Goal: Transaction & Acquisition: Purchase product/service

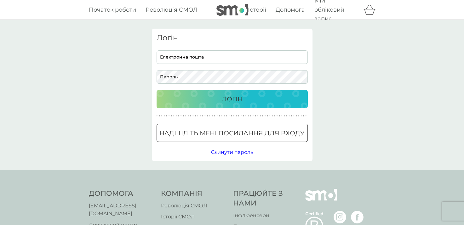
click at [321, 15] on span "Мій обліковий запис" at bounding box center [330, 9] width 30 height 25
click at [328, 12] on span "Мій обліковий запис" at bounding box center [330, 9] width 30 height 25
click at [113, 10] on span "Початок роботи" at bounding box center [112, 9] width 47 height 7
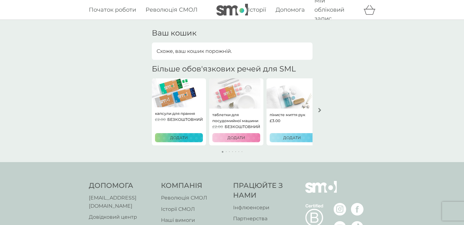
click at [320, 110] on icon "стрілка вправо" at bounding box center [319, 110] width 3 height 4
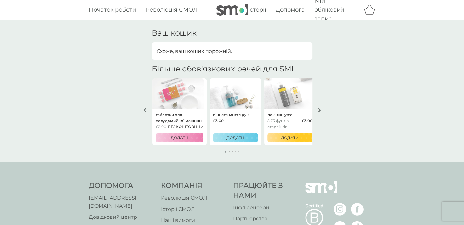
click at [320, 110] on icon "стрілка вправо" at bounding box center [319, 110] width 3 height 4
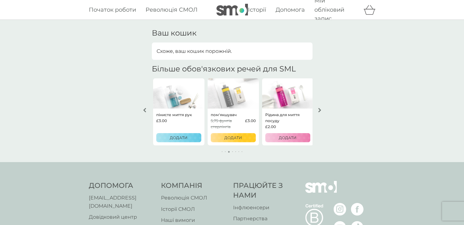
click at [320, 110] on icon "стрілка вправо" at bounding box center [319, 110] width 3 height 4
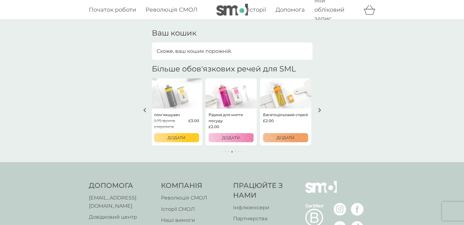
click at [320, 110] on icon "стрілка вправо" at bounding box center [319, 110] width 3 height 4
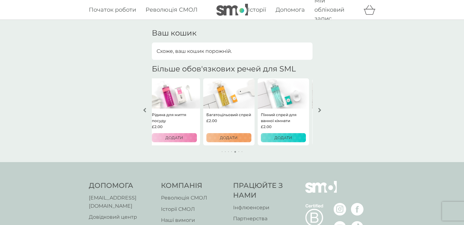
click at [320, 110] on icon "стрілка вправо" at bounding box center [319, 110] width 3 height 4
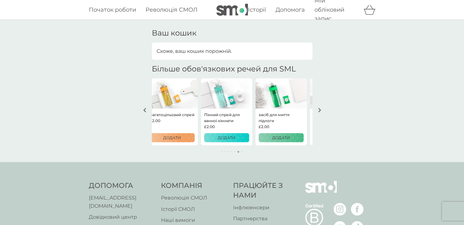
click at [320, 110] on icon "стрілка вправо" at bounding box center [319, 110] width 3 height 4
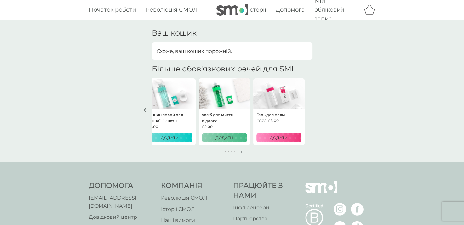
click at [320, 110] on div "Ваш кошик Схоже, ваш кошик порожній. Більше обов'язкових речей для SML капсули …" at bounding box center [232, 91] width 464 height 143
click at [143, 110] on icon "стрілка вліво" at bounding box center [144, 110] width 3 height 4
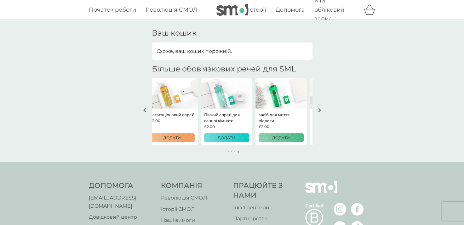
click at [143, 110] on icon "стрілка вліво" at bounding box center [144, 110] width 3 height 4
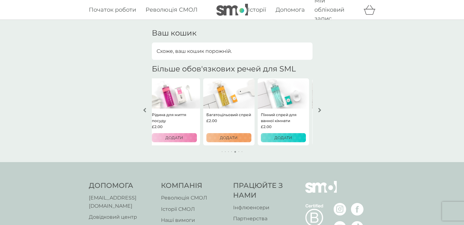
click at [237, 140] on div "ДОДАТИ" at bounding box center [229, 138] width 37 height 6
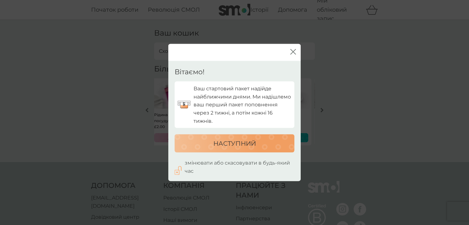
click at [266, 141] on div "НАСТУПНИЙ" at bounding box center [234, 144] width 107 height 10
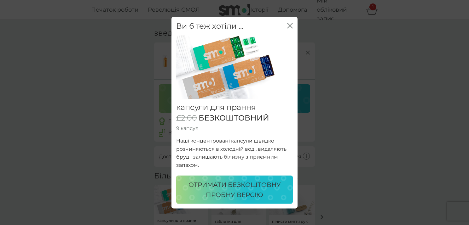
click at [289, 27] on icon "Закрити" at bounding box center [290, 26] width 6 height 6
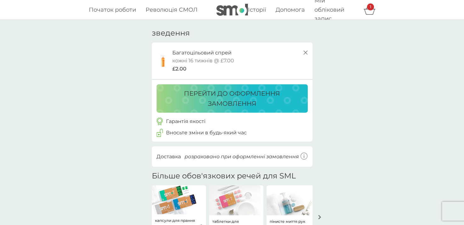
click at [304, 50] on icon at bounding box center [306, 53] width 8 height 8
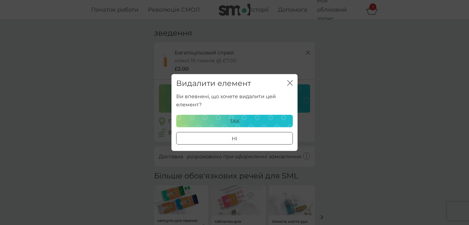
click at [254, 119] on div "Так" at bounding box center [234, 121] width 108 height 8
